Goal: Task Accomplishment & Management: Complete application form

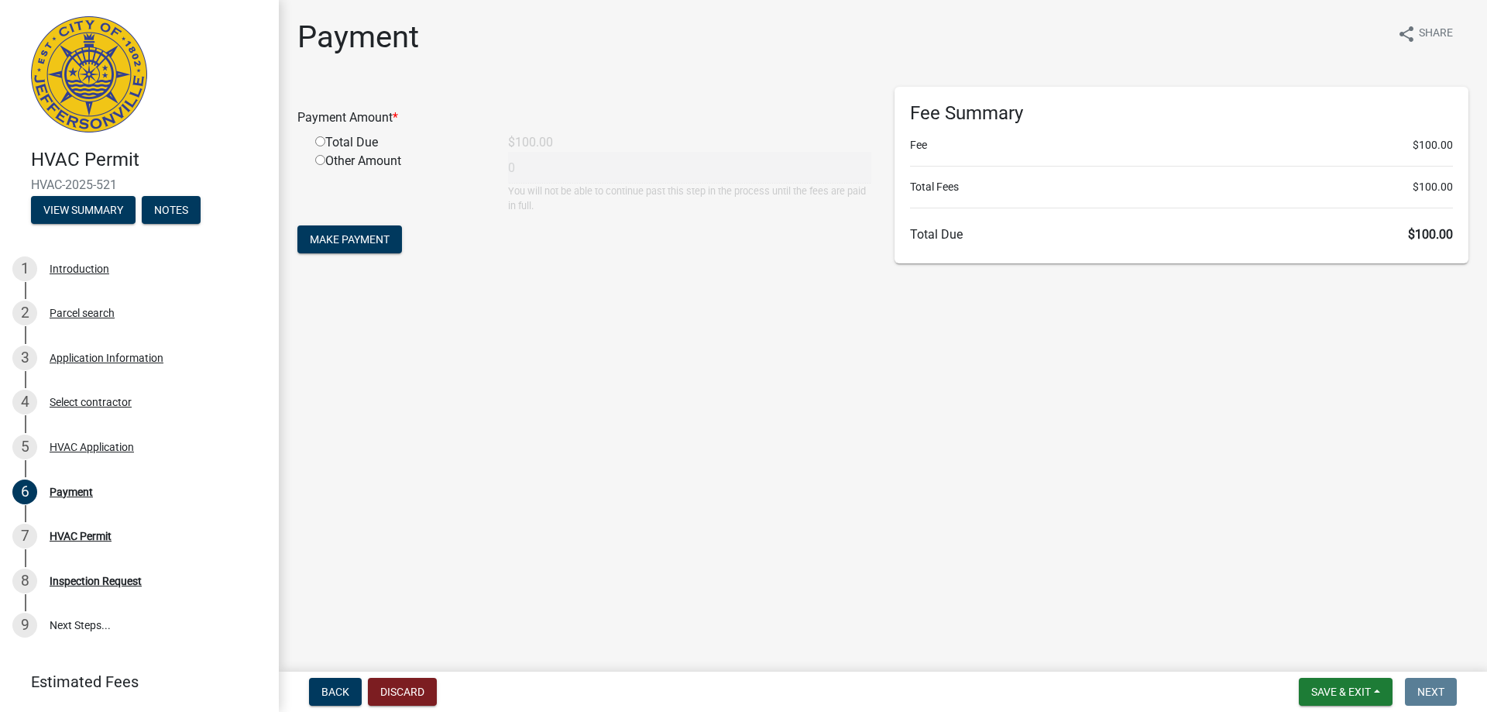
click at [320, 139] on input "radio" at bounding box center [320, 141] width 10 height 10
radio input "true"
type input "100"
click at [342, 233] on span "Make Payment" at bounding box center [350, 239] width 80 height 12
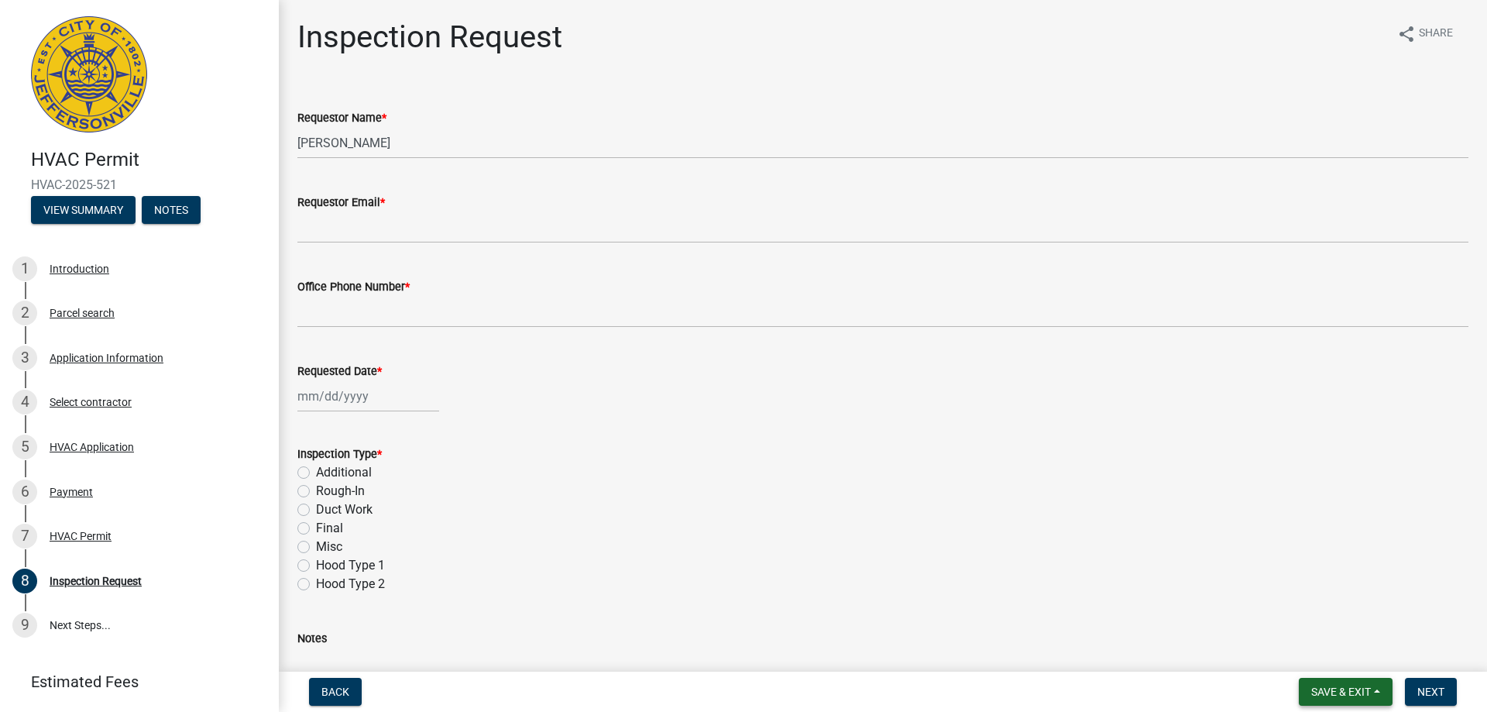
click at [1366, 693] on span "Save & Exit" at bounding box center [1341, 692] width 60 height 12
click at [1334, 658] on button "Save & Exit" at bounding box center [1331, 651] width 124 height 37
